Goal: Task Accomplishment & Management: Complete application form

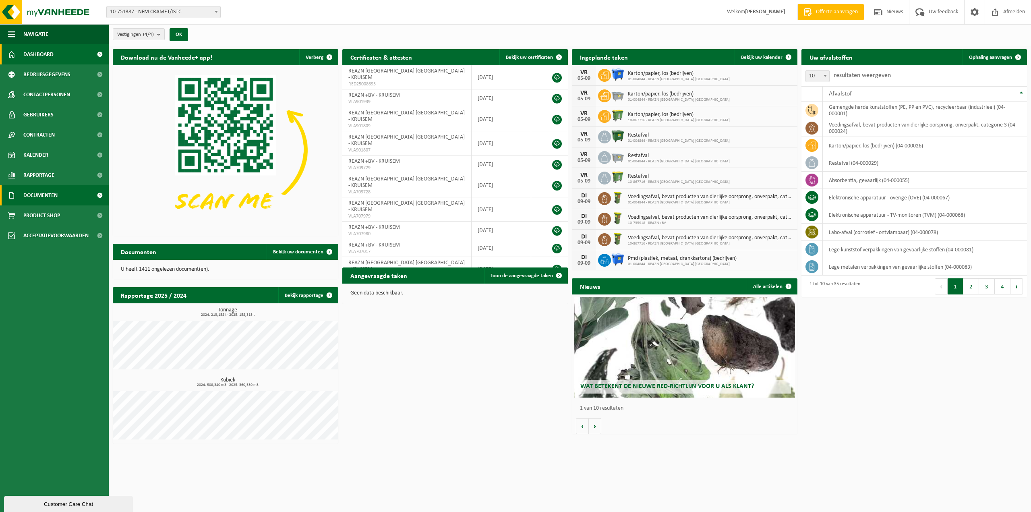
drag, startPoint x: 50, startPoint y: 216, endPoint x: 79, endPoint y: 201, distance: 32.8
click at [50, 216] on span "Product Shop" at bounding box center [41, 215] width 37 height 20
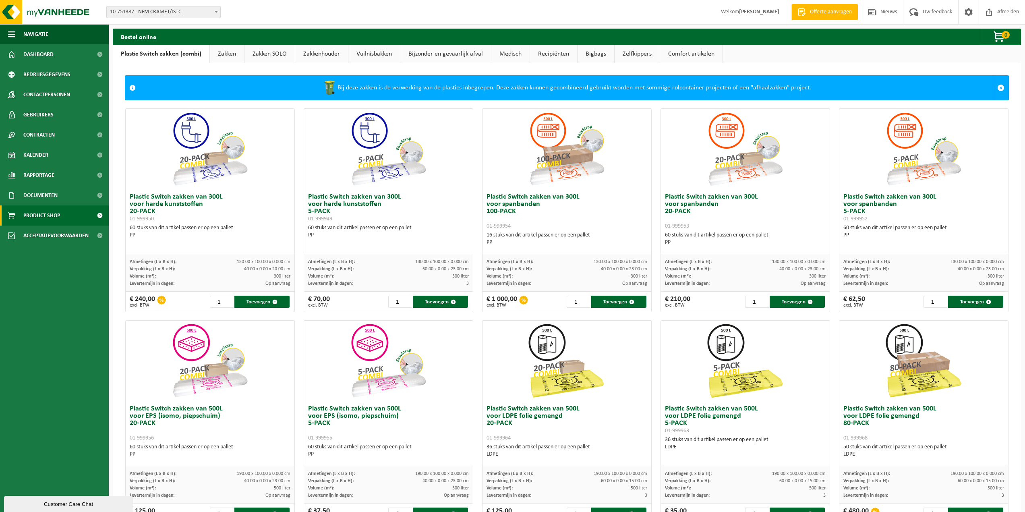
click at [230, 52] on link "Zakken" at bounding box center [227, 54] width 34 height 19
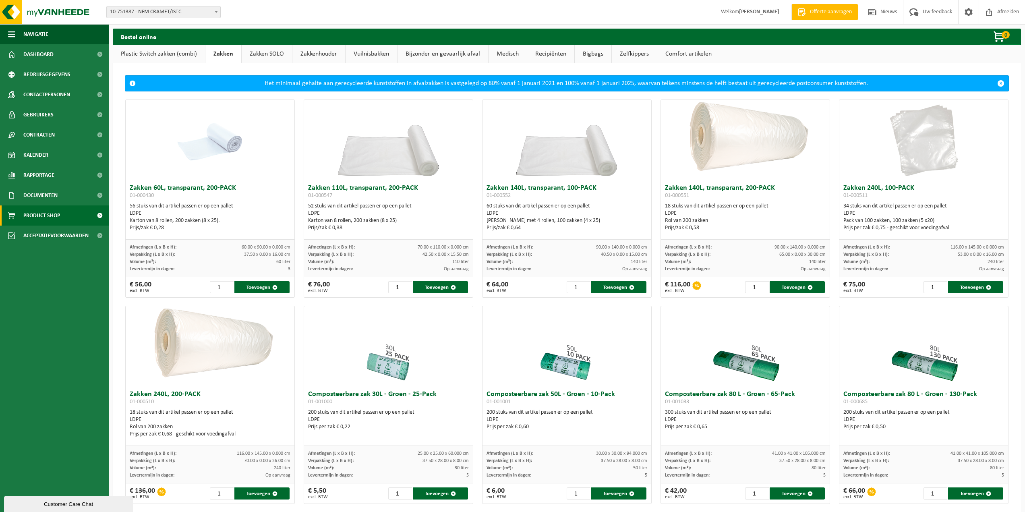
click at [143, 205] on div "56 stuks van dit artikel passen er op een pallet LDPE Karton van 8 rollen, 200 …" at bounding box center [210, 216] width 161 height 29
click at [227, 284] on input "2" at bounding box center [222, 287] width 24 height 12
click at [227, 284] on input "3" at bounding box center [222, 287] width 24 height 12
click at [227, 284] on input "4" at bounding box center [222, 287] width 24 height 12
click at [227, 284] on input "5" at bounding box center [222, 287] width 24 height 12
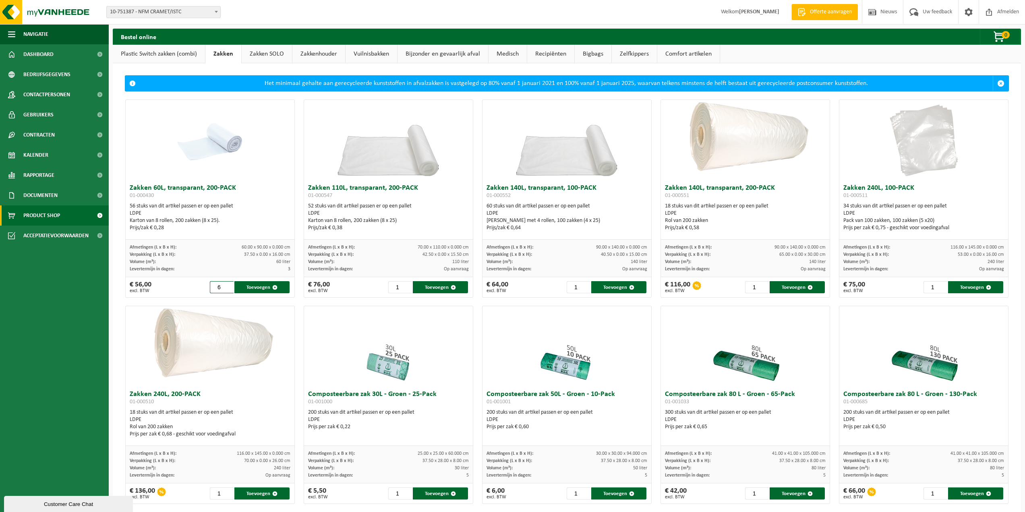
click at [227, 284] on input "6" at bounding box center [222, 287] width 24 height 12
click at [227, 284] on input "7" at bounding box center [222, 287] width 24 height 12
click at [227, 284] on input "8" at bounding box center [222, 287] width 24 height 12
click at [250, 290] on button "Toevoegen" at bounding box center [261, 287] width 55 height 12
type input "1"
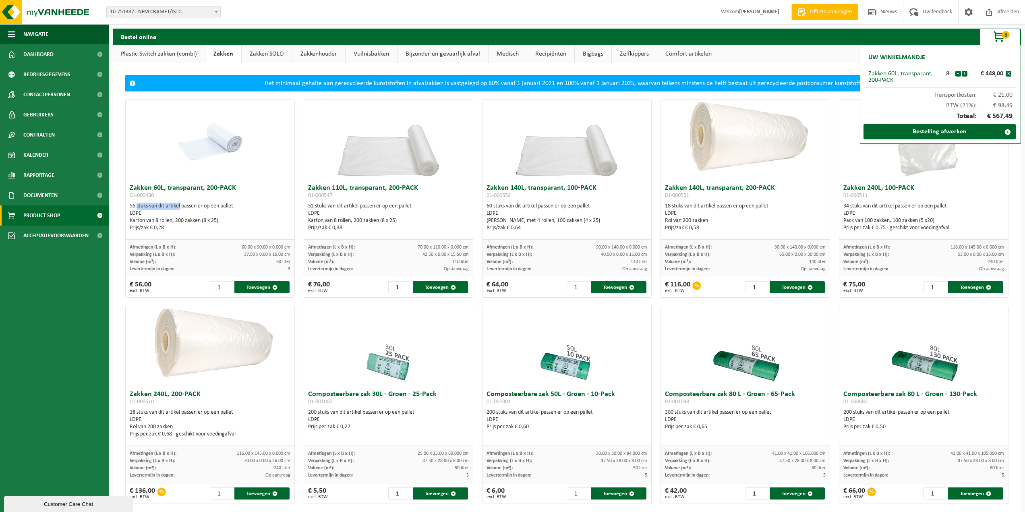
drag, startPoint x: 134, startPoint y: 205, endPoint x: 178, endPoint y: 207, distance: 44.3
click at [178, 207] on div "56 stuks van dit artikel passen er op een pallet LDPE Karton van 8 rollen, 200 …" at bounding box center [210, 216] width 161 height 29
drag, startPoint x: 199, startPoint y: 208, endPoint x: 225, endPoint y: 207, distance: 26.6
click at [225, 207] on div "56 stuks van dit artikel passen er op een pallet LDPE Karton van 8 rollen, 200 …" at bounding box center [210, 216] width 161 height 29
click at [154, 211] on div "LDPE" at bounding box center [210, 213] width 161 height 7
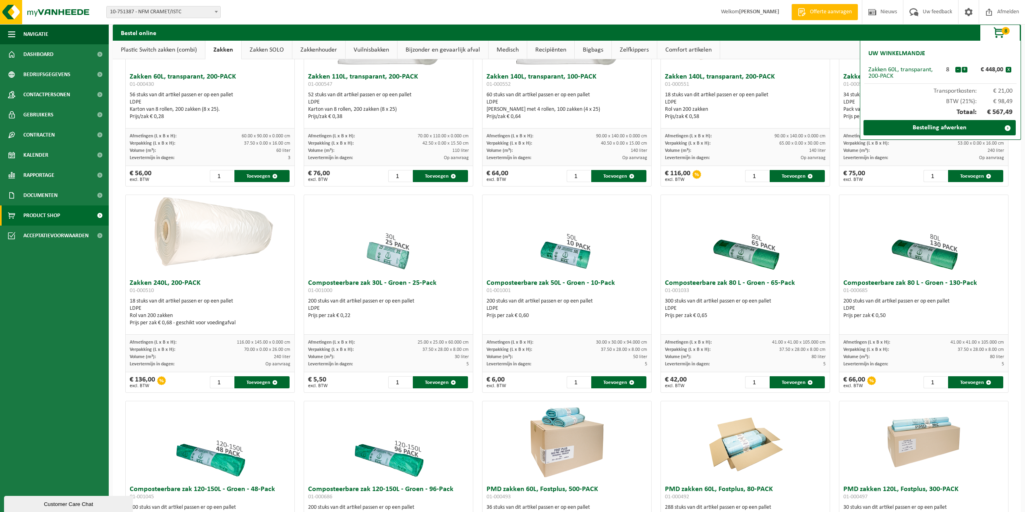
scroll to position [121, 0]
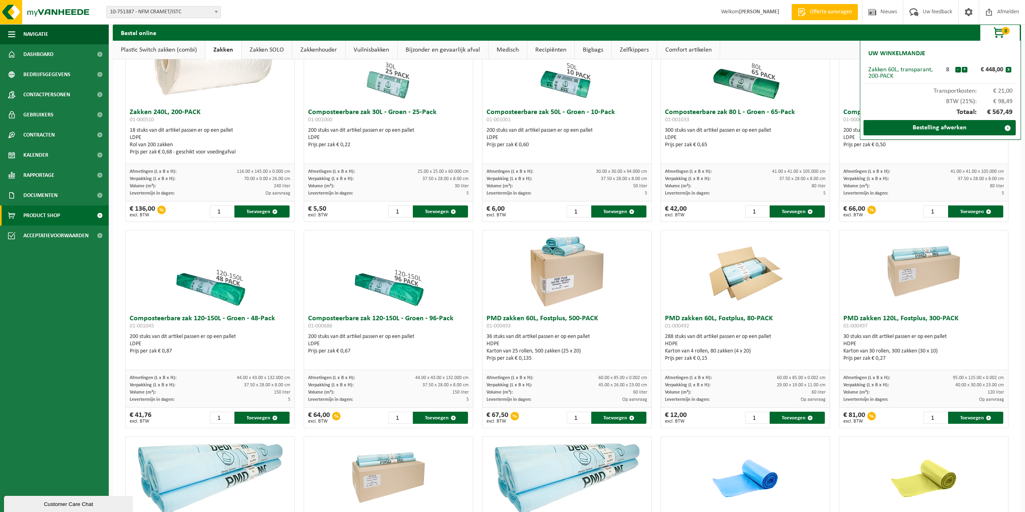
click at [158, 50] on link "Plastic Switch zakken (combi)" at bounding box center [159, 50] width 92 height 19
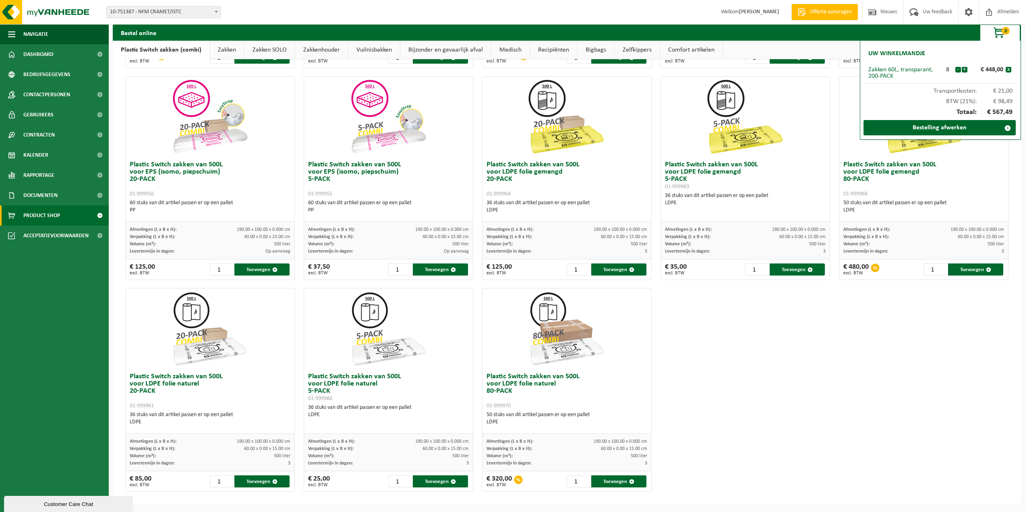
scroll to position [244, 0]
click at [893, 386] on div "Plastic Switch zakken van 300L voor harde kunststoffen 20-PACK 01-999950 60 stu…" at bounding box center [567, 177] width 892 height 635
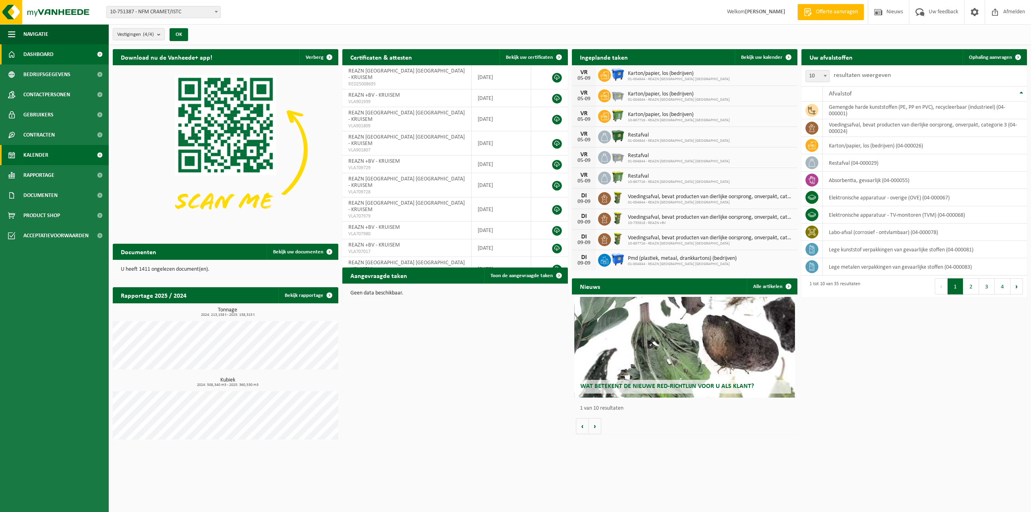
click at [44, 155] on span "Kalender" at bounding box center [35, 155] width 25 height 20
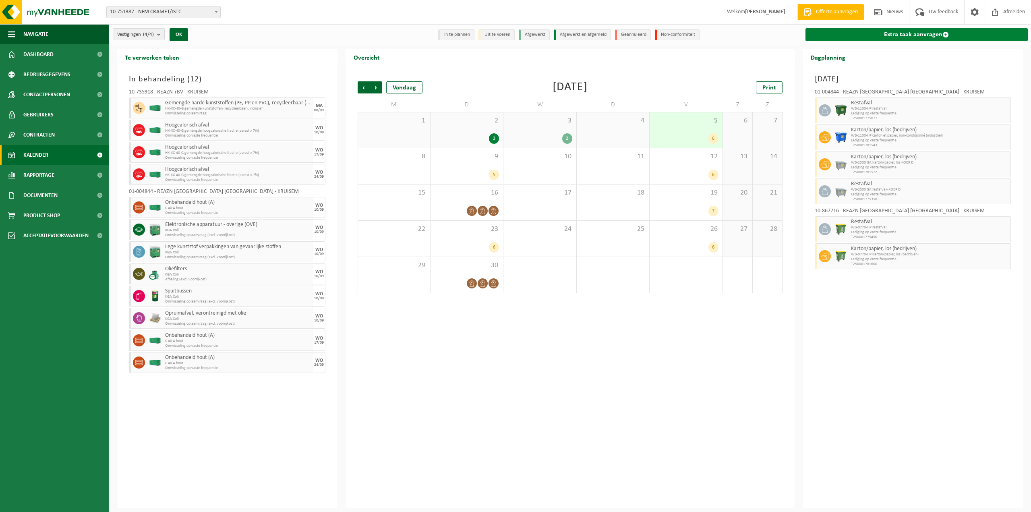
click at [919, 35] on link "Extra taak aanvragen" at bounding box center [916, 34] width 223 height 13
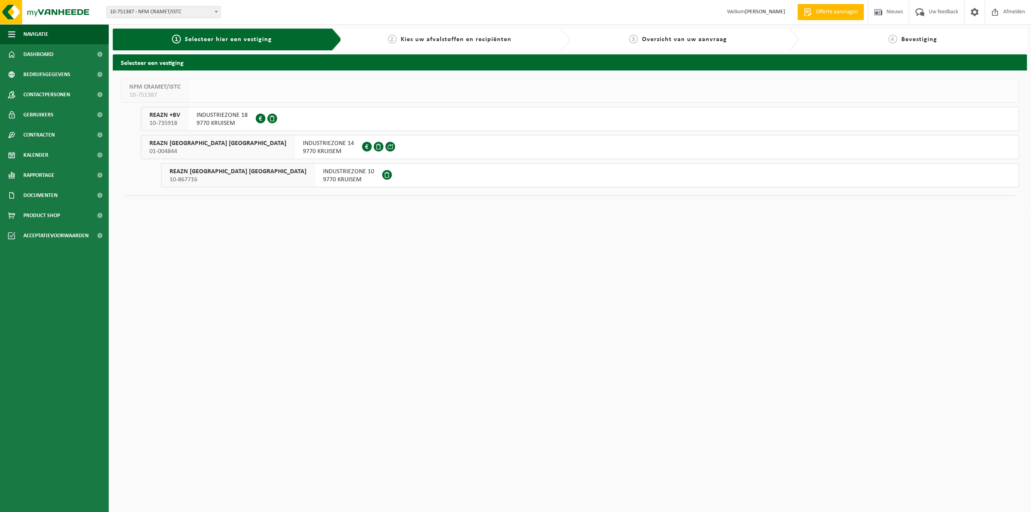
click at [303, 145] on span "INDUSTRIEZONE 14" at bounding box center [328, 143] width 51 height 8
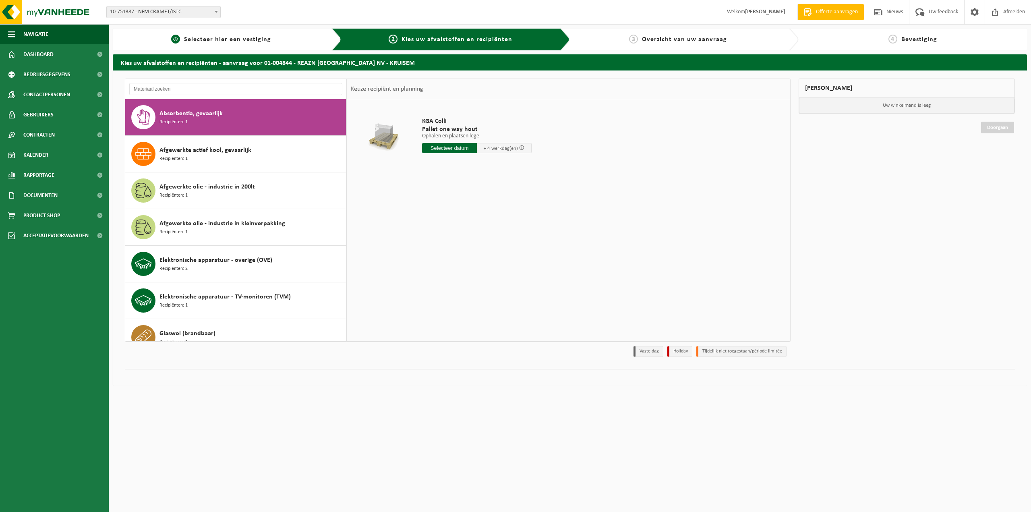
drag, startPoint x: 204, startPoint y: 34, endPoint x: 205, endPoint y: 39, distance: 5.0
click at [204, 34] on div "1 Selecteer hier een vestiging" at bounding box center [227, 40] width 229 height 22
click at [205, 39] on span "Selecteer hier een vestiging" at bounding box center [227, 39] width 87 height 6
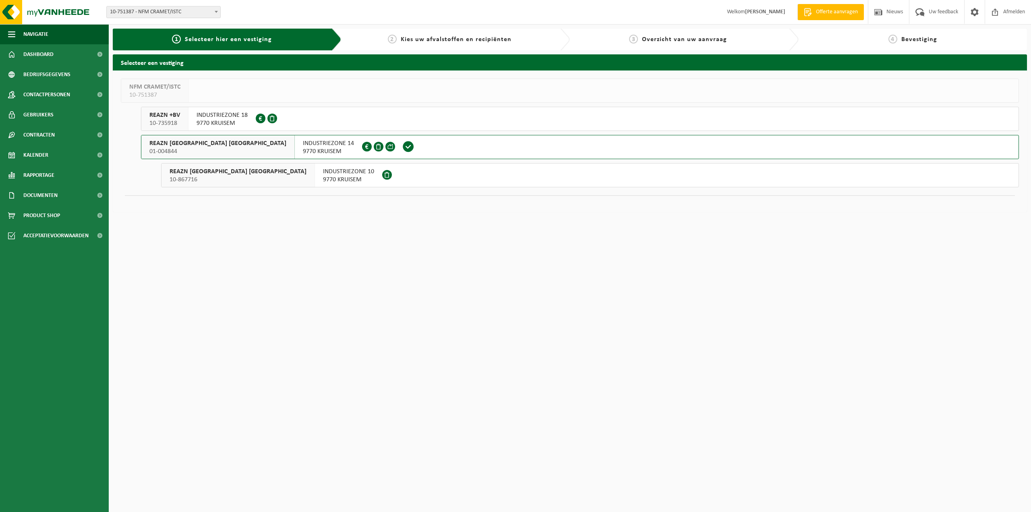
click at [154, 118] on span "REAZN +BV" at bounding box center [164, 115] width 31 height 8
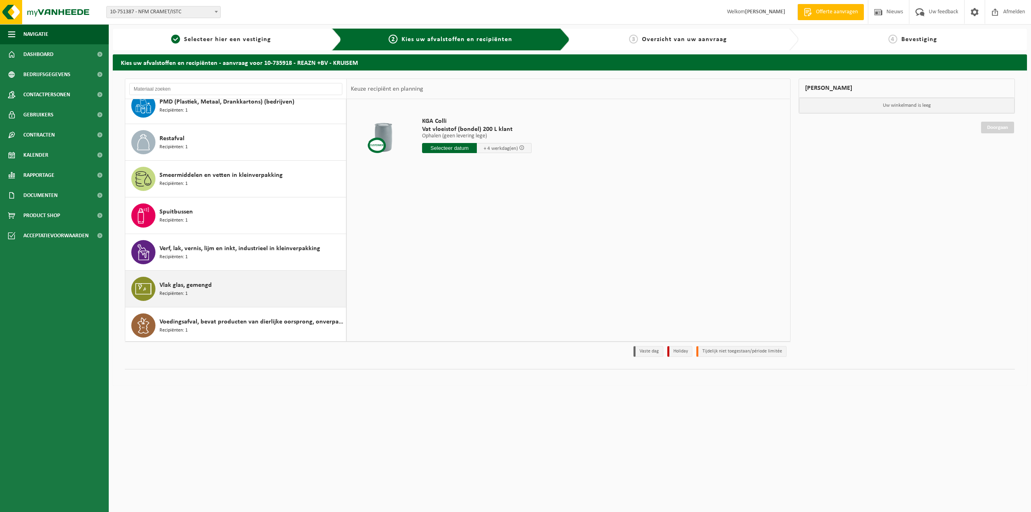
scroll to position [344, 0]
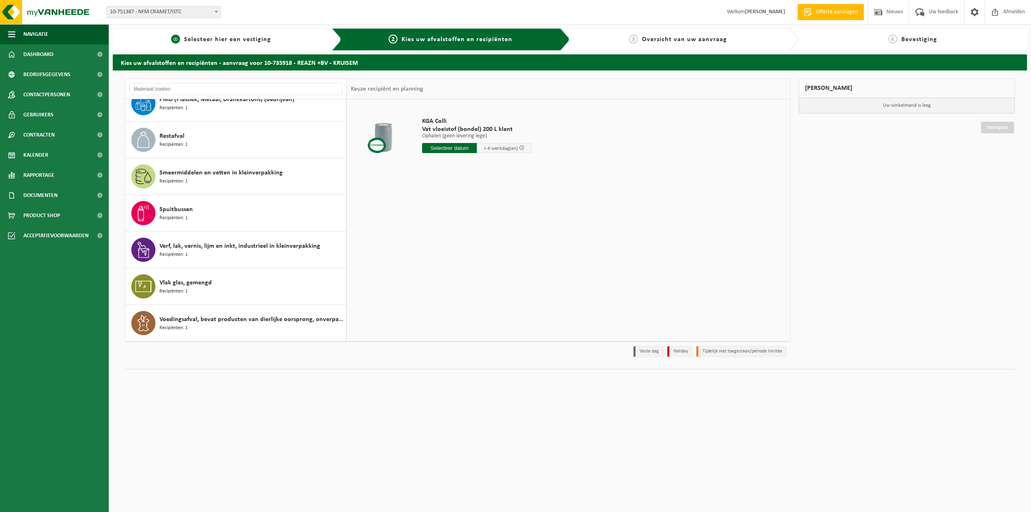
click at [244, 43] on link "1 Selecteer hier een vestiging" at bounding box center [221, 40] width 209 height 10
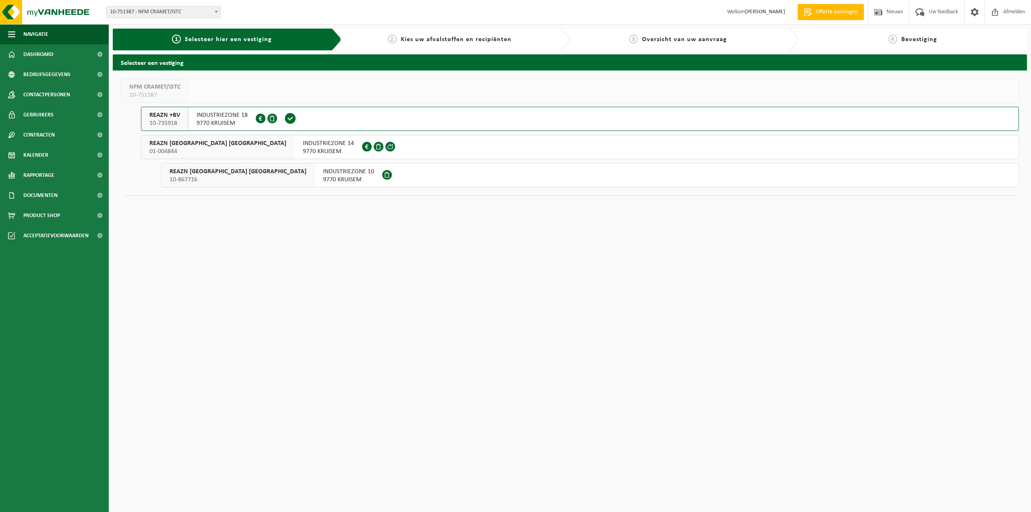
click at [178, 150] on span "01-004844" at bounding box center [217, 151] width 137 height 8
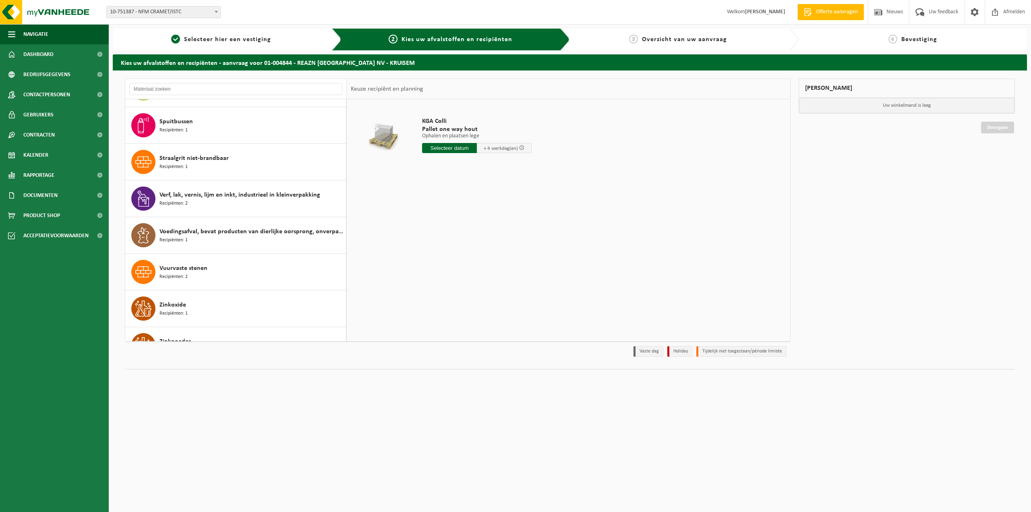
scroll to position [805, 0]
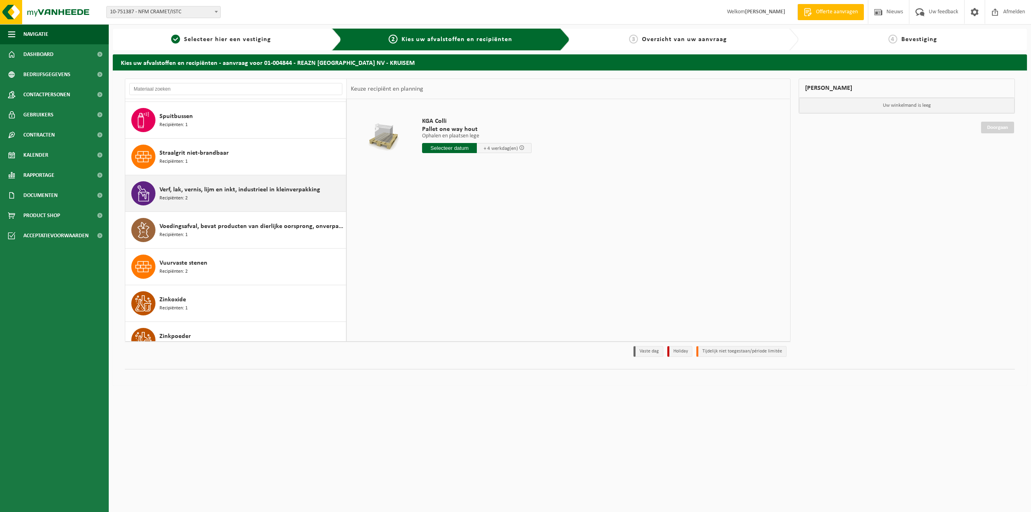
click at [187, 192] on span "Verf, lak, vernis, lijm en inkt, industrieel in kleinverpakking" at bounding box center [239, 190] width 161 height 10
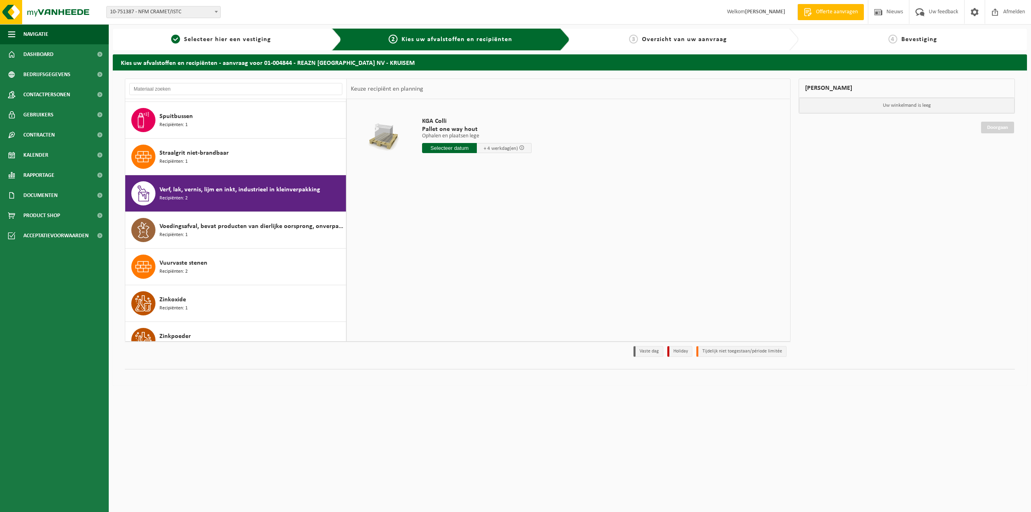
scroll to position [821, 0]
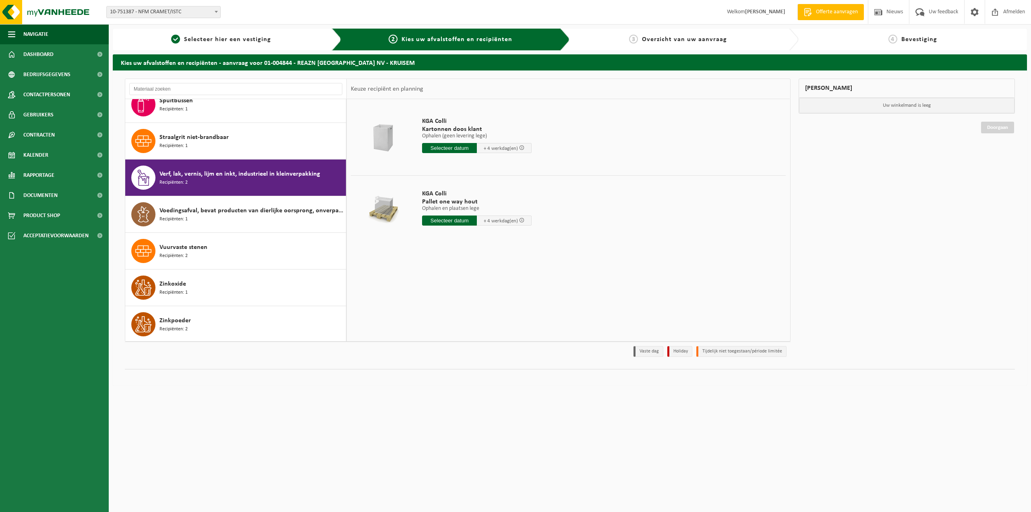
drag, startPoint x: 138, startPoint y: 177, endPoint x: 144, endPoint y: 172, distance: 7.4
click at [144, 172] on icon at bounding box center [144, 177] width 12 height 16
click at [444, 225] on input "text" at bounding box center [449, 220] width 55 height 10
click at [456, 278] on div "10" at bounding box center [457, 279] width 14 height 13
type input "Van 2025-09-10"
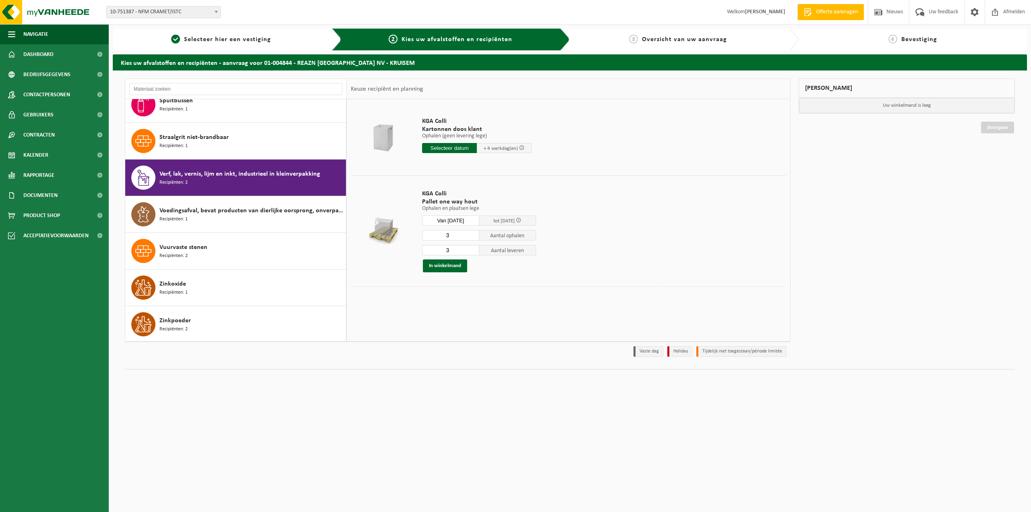
click at [453, 237] on input "3" at bounding box center [450, 235] width 57 height 10
click at [472, 236] on input "2" at bounding box center [450, 235] width 57 height 10
type input "1"
click at [472, 236] on input "1" at bounding box center [450, 235] width 57 height 10
click at [472, 252] on input "2" at bounding box center [450, 250] width 57 height 10
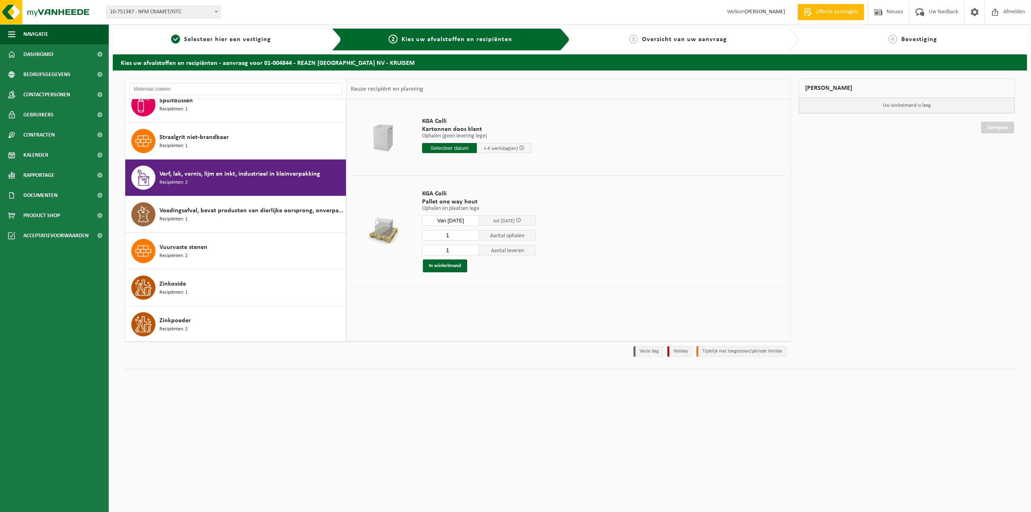
type input "1"
click at [472, 252] on input "1" at bounding box center [450, 250] width 57 height 10
click at [450, 267] on button "In winkelmand" at bounding box center [445, 265] width 44 height 13
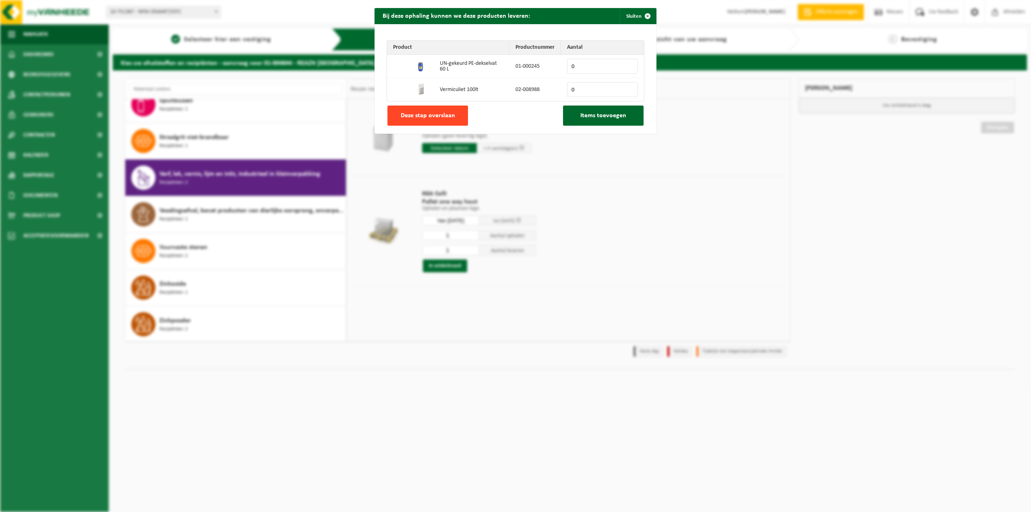
click at [410, 111] on button "Deze stap overslaan" at bounding box center [427, 115] width 81 height 20
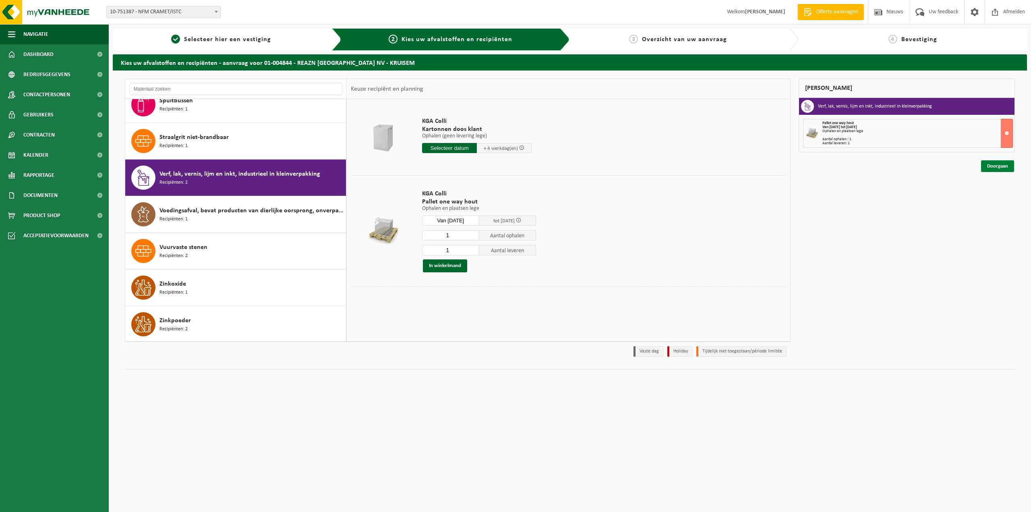
click at [998, 165] on link "Doorgaan" at bounding box center [997, 166] width 33 height 12
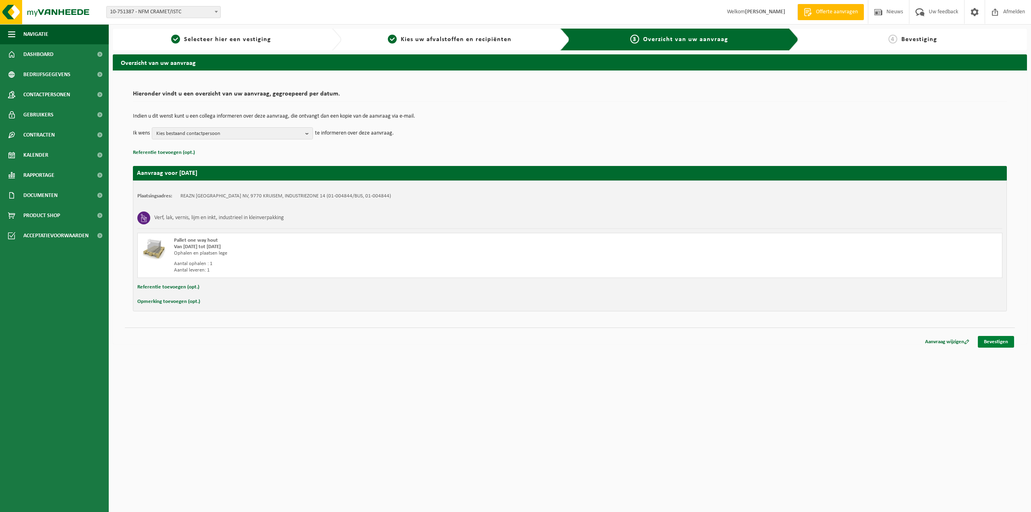
click at [994, 344] on link "Bevestigen" at bounding box center [995, 342] width 36 height 12
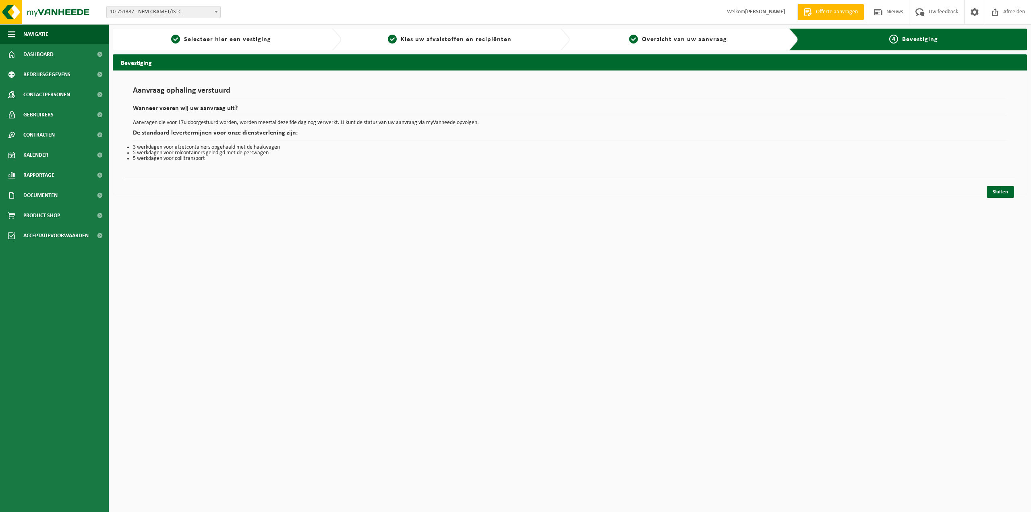
drag, startPoint x: 1002, startPoint y: 191, endPoint x: 1007, endPoint y: 73, distance: 118.1
click at [1002, 192] on link "Sluiten" at bounding box center [999, 192] width 27 height 12
